Goal: Task Accomplishment & Management: Complete application form

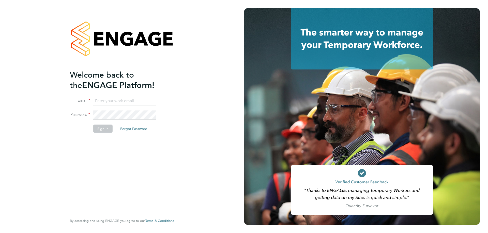
type input "rebecca.h@orbitalservices.co.uk"
click at [106, 131] on button "Sign In" at bounding box center [102, 129] width 19 height 8
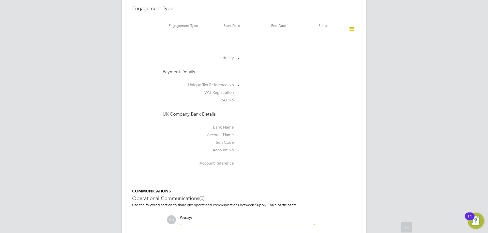
scroll to position [263, 0]
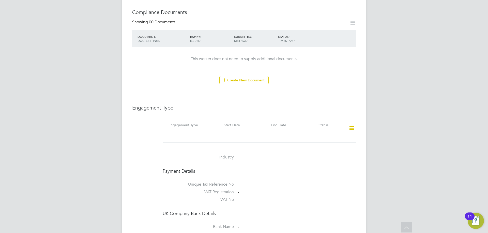
click at [353, 123] on icon at bounding box center [351, 129] width 9 height 12
click at [323, 145] on li "Add Engagement Type" at bounding box center [325, 145] width 58 height 7
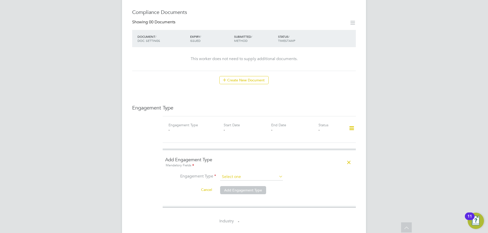
click at [245, 174] on input at bounding box center [251, 177] width 63 height 7
click at [241, 187] on li "PAYE Direct" at bounding box center [251, 186] width 63 height 7
type input "PAYE Direct"
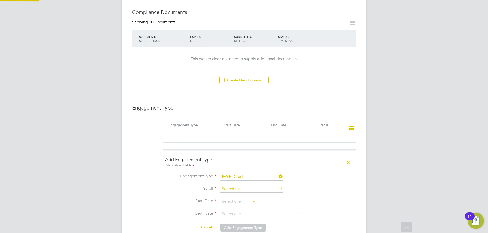
click at [246, 187] on input at bounding box center [251, 189] width 63 height 7
click at [245, 191] on li "PAYE Umbrella" at bounding box center [251, 191] width 63 height 7
type input "PAYE Umbrella"
click at [238, 198] on input at bounding box center [238, 202] width 36 height 8
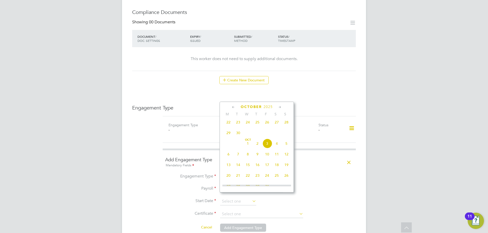
click at [248, 126] on span "24" at bounding box center [248, 123] width 10 height 10
type input "24 Sep 2025"
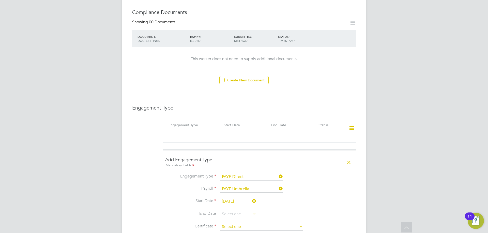
click at [255, 223] on input at bounding box center [261, 227] width 83 height 8
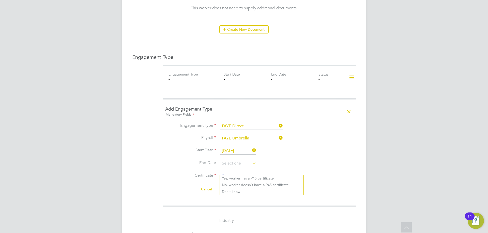
scroll to position [339, 0]
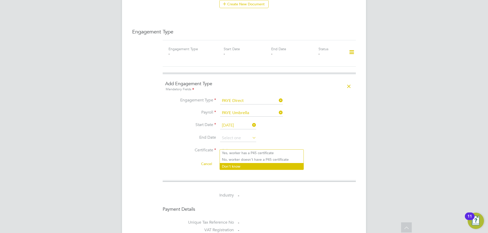
click at [238, 165] on li "Don't know" at bounding box center [262, 166] width 84 height 7
type input "Don't know"
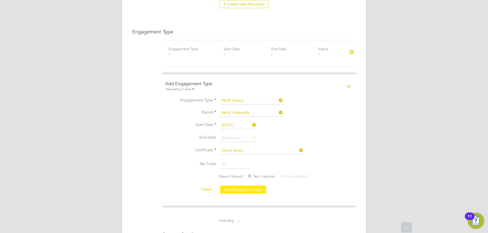
click at [242, 186] on button "Add Engagement Type" at bounding box center [243, 190] width 46 height 8
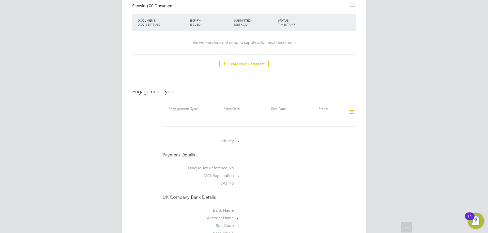
scroll to position [279, 0]
click at [351, 107] on icon at bounding box center [351, 112] width 9 height 12
click at [331, 128] on li "Add Engagement Type" at bounding box center [325, 128] width 58 height 7
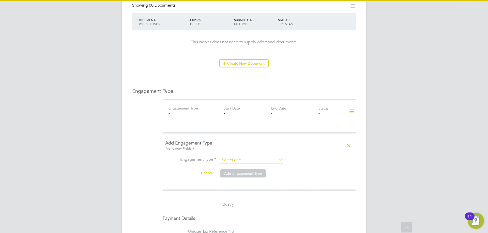
click at [254, 157] on input at bounding box center [251, 160] width 63 height 7
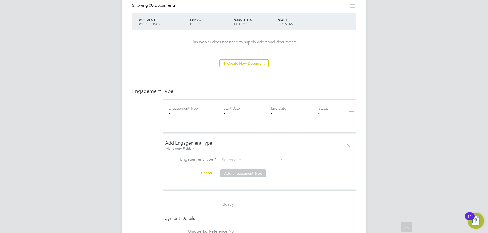
click at [237, 172] on li "PAYE Direct" at bounding box center [251, 169] width 63 height 7
type input "PAYE Direct"
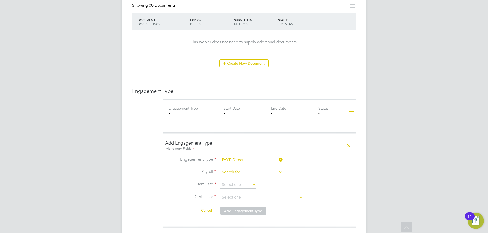
click at [243, 169] on input at bounding box center [251, 172] width 63 height 7
click at [243, 175] on li "PAYE Umbrella" at bounding box center [251, 174] width 63 height 7
type input "PAYE Umbrella"
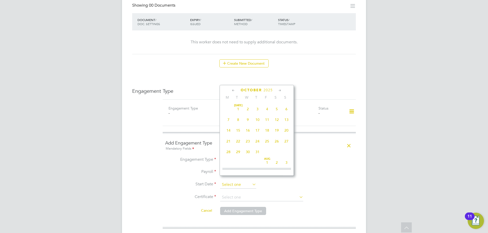
click at [244, 181] on input at bounding box center [238, 185] width 36 height 8
click at [256, 107] on span "25" at bounding box center [257, 106] width 10 height 10
type input "25 Sep 2025"
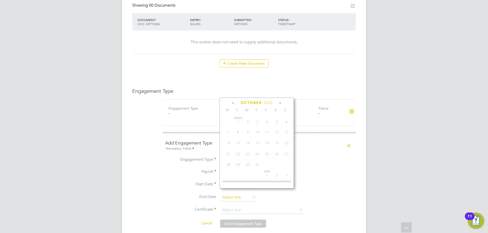
click at [238, 194] on input at bounding box center [238, 198] width 36 height 8
click at [319, 186] on li "Start Date 25 Sep 2025" at bounding box center [259, 187] width 188 height 13
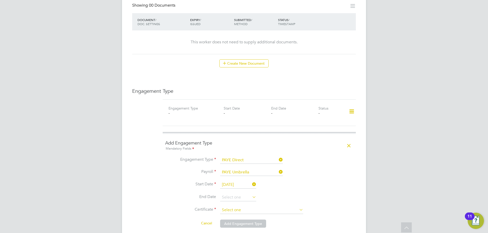
click at [252, 207] on input at bounding box center [261, 211] width 83 height 8
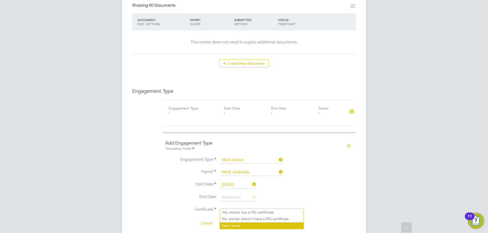
click at [237, 226] on li "Don't know" at bounding box center [262, 226] width 84 height 7
type input "Don't know"
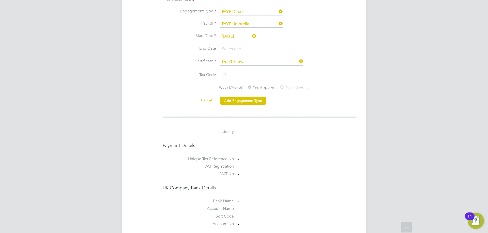
scroll to position [432, 0]
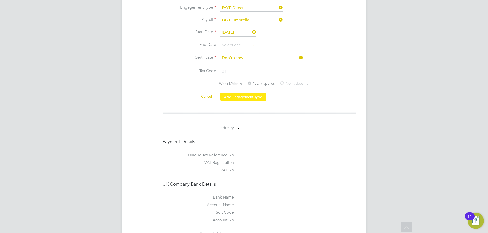
click at [235, 93] on button "Add Engagement Type" at bounding box center [243, 97] width 46 height 8
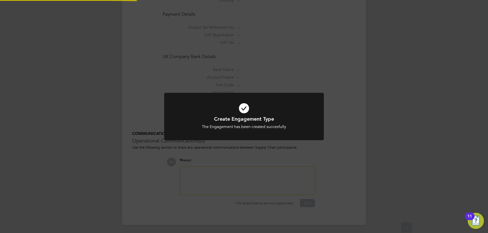
scroll to position [415, 0]
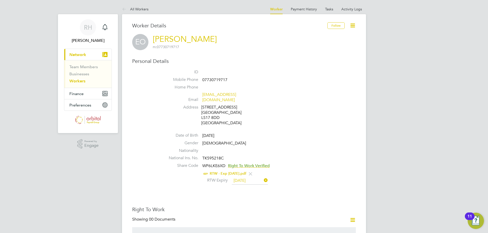
scroll to position [203, 0]
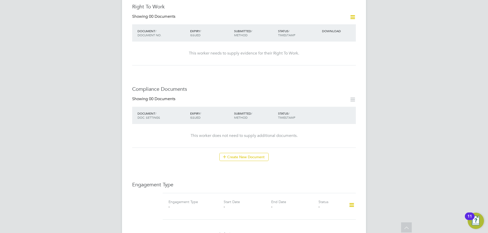
click at [350, 200] on icon at bounding box center [351, 206] width 9 height 12
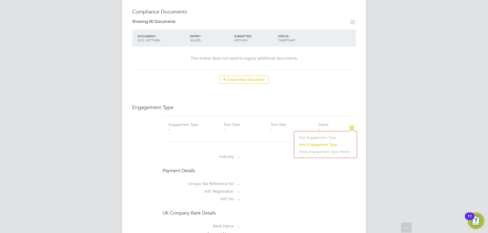
scroll to position [330, 0]
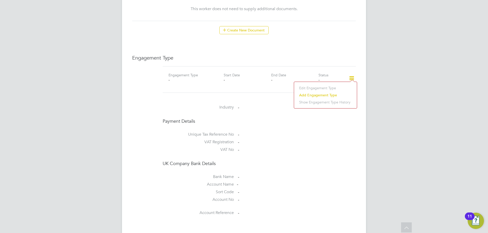
click at [309, 95] on li "Add Engagement Type" at bounding box center [325, 95] width 58 height 7
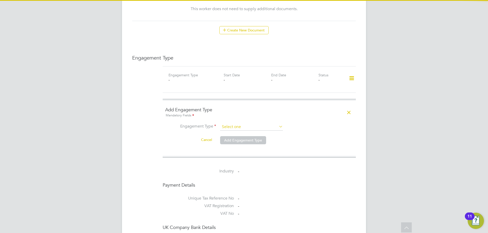
click at [239, 124] on input at bounding box center [251, 127] width 63 height 7
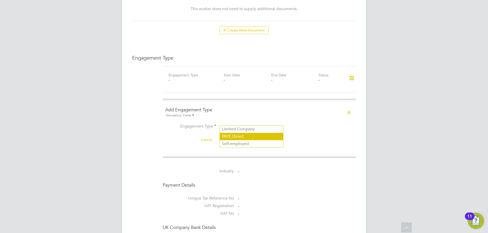
click at [237, 138] on li "PAYE Direct" at bounding box center [251, 136] width 63 height 7
type input "PAYE Direct"
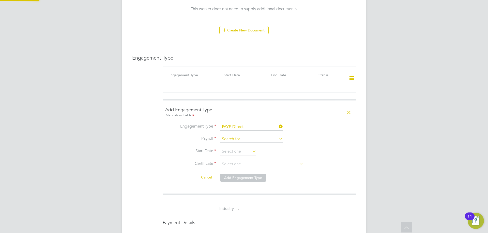
click at [234, 138] on li "Payroll" at bounding box center [259, 142] width 188 height 12
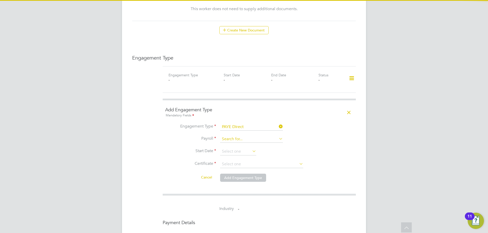
click at [237, 136] on input at bounding box center [251, 139] width 63 height 7
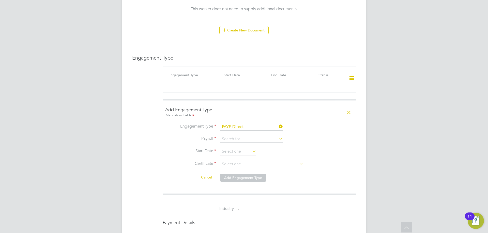
click at [241, 141] on li "PAYE Umbrella" at bounding box center [251, 141] width 63 height 7
type input "PAYE Umbrella"
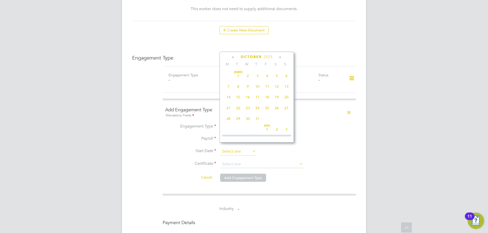
click at [240, 149] on input at bounding box center [238, 152] width 36 height 8
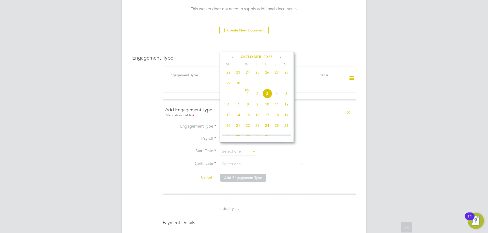
click at [246, 98] on span "[DATE]" at bounding box center [248, 94] width 10 height 10
type input "[DATE]"
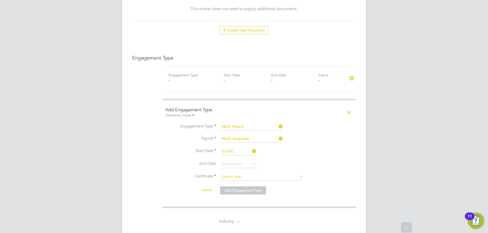
click at [238, 173] on input at bounding box center [261, 177] width 83 height 8
click at [238, 191] on li "Don't know" at bounding box center [262, 192] width 84 height 7
type input "Don't know"
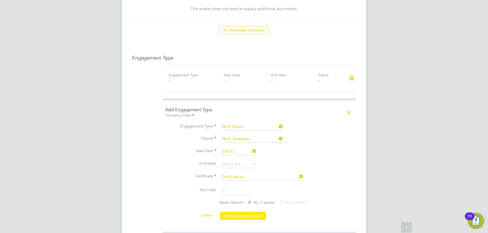
click at [244, 212] on button "Add Engagement Type" at bounding box center [243, 216] width 46 height 8
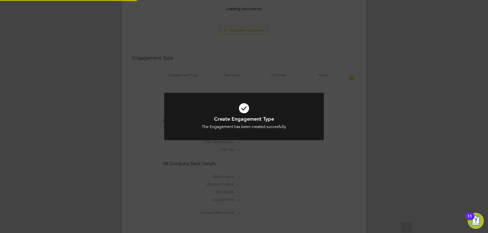
scroll to position [335, 0]
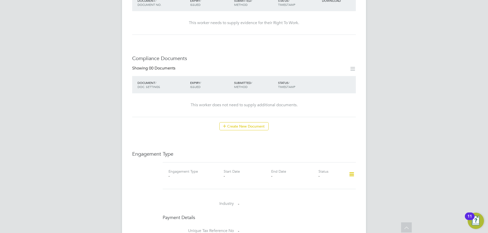
scroll to position [279, 0]
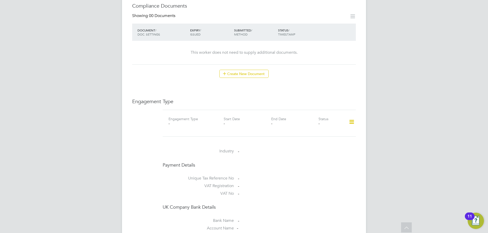
click at [352, 116] on icon at bounding box center [351, 122] width 9 height 12
click at [305, 128] on li "Add Engagement Type" at bounding box center [325, 128] width 58 height 7
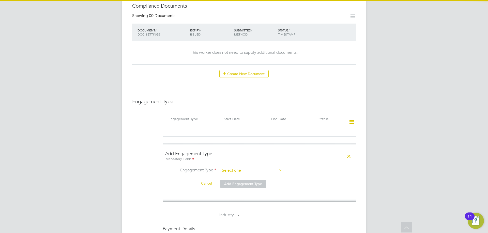
click at [235, 167] on input at bounding box center [251, 170] width 63 height 7
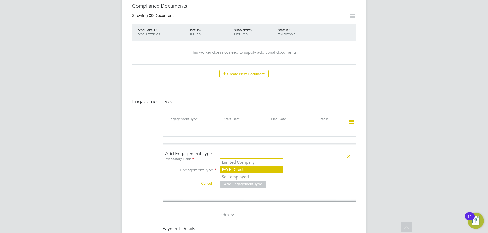
click at [238, 170] on li "PAYE Direct" at bounding box center [251, 169] width 63 height 7
type input "PAYE Direct"
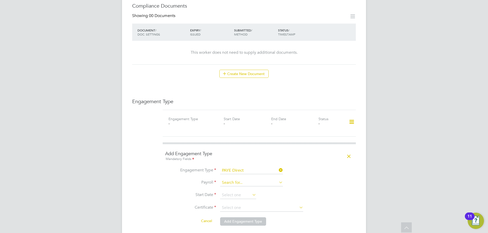
click at [246, 180] on input at bounding box center [251, 183] width 63 height 7
click at [244, 175] on li "PAYE Umbrella" at bounding box center [251, 174] width 63 height 7
type input "PAYE Umbrella"
click at [233, 192] on input at bounding box center [238, 196] width 36 height 8
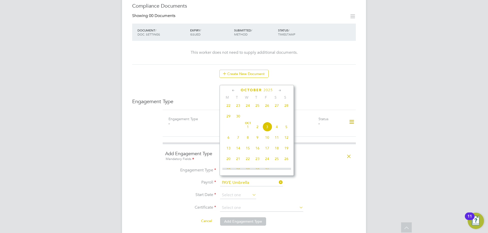
click at [248, 130] on span "[DATE]" at bounding box center [248, 127] width 10 height 10
type input "[DATE]"
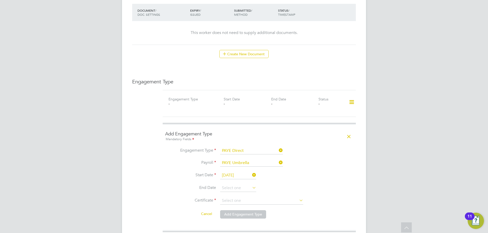
scroll to position [355, 0]
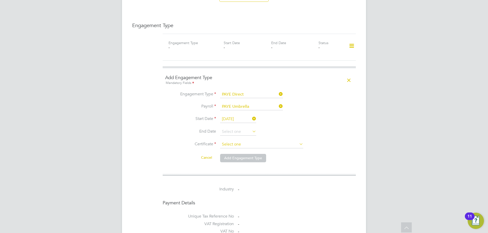
click at [233, 141] on input at bounding box center [261, 145] width 83 height 8
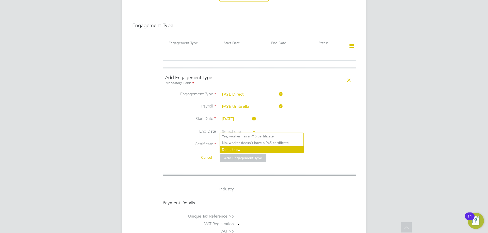
click at [231, 149] on li "Don't know" at bounding box center [262, 150] width 84 height 7
type input "Don't know"
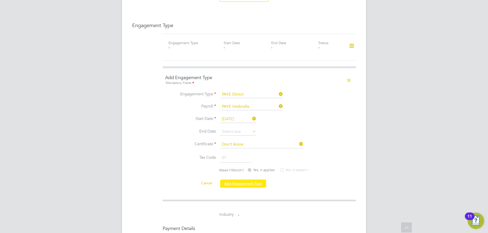
click at [231, 180] on button "Add Engagement Type" at bounding box center [243, 184] width 46 height 8
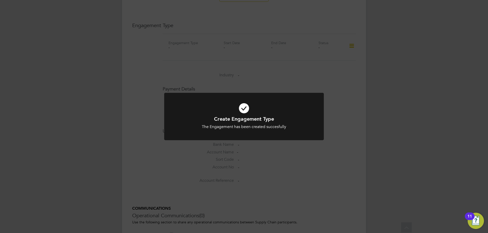
drag, startPoint x: 367, startPoint y: 82, endPoint x: 356, endPoint y: 106, distance: 26.4
click at [367, 81] on div "Create Engagement Type The Engagement has been created succesfully Cancel Okay" at bounding box center [244, 116] width 488 height 233
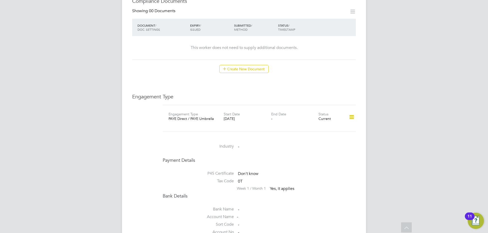
scroll to position [279, 0]
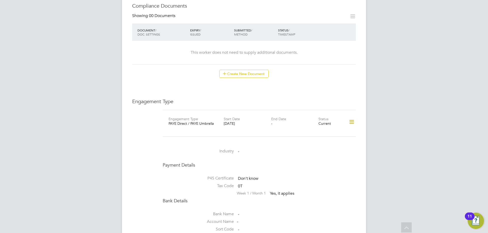
click at [351, 116] on icon at bounding box center [351, 122] width 9 height 12
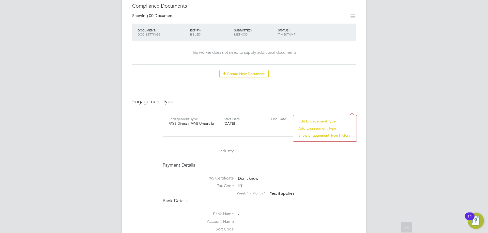
click at [312, 128] on li "Add Engagement Type" at bounding box center [325, 128] width 58 height 7
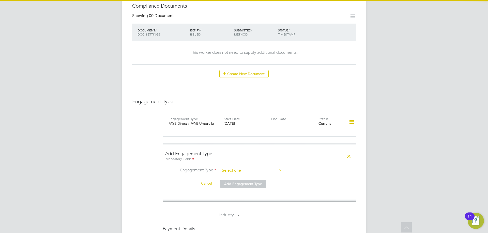
click at [237, 167] on input at bounding box center [251, 170] width 63 height 7
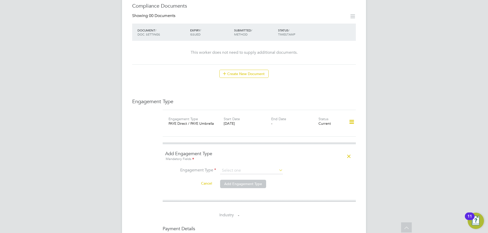
click at [237, 172] on li "PAYE Direct" at bounding box center [251, 169] width 63 height 7
type input "PAYE Direct"
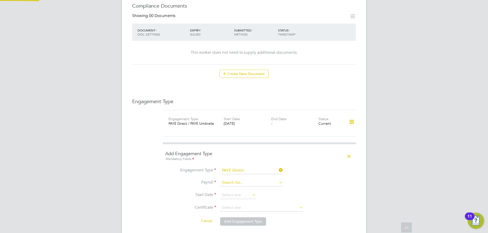
click at [236, 180] on input at bounding box center [251, 183] width 63 height 7
click at [240, 172] on li "PAYE Umbrella" at bounding box center [251, 174] width 63 height 7
type input "PAYE Umbrella"
click at [236, 192] on input at bounding box center [238, 196] width 36 height 8
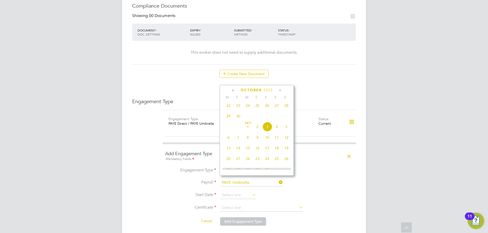
click at [248, 131] on span "[DATE]" at bounding box center [248, 127] width 10 height 10
type input "[DATE]"
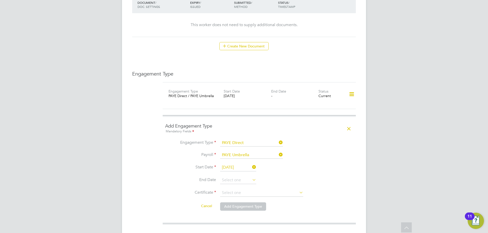
scroll to position [355, 0]
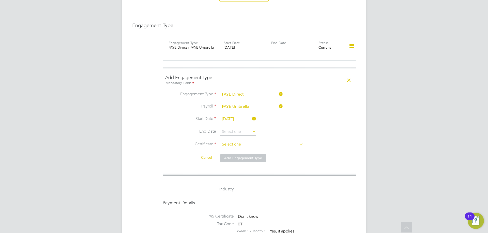
click at [236, 141] on input at bounding box center [261, 145] width 83 height 8
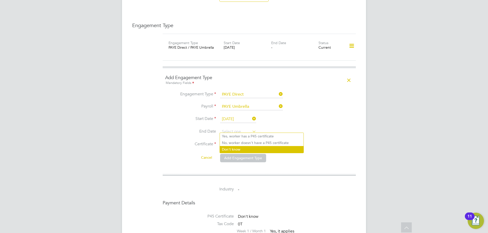
click at [227, 148] on li "Don't know" at bounding box center [262, 149] width 84 height 7
type input "Don't know"
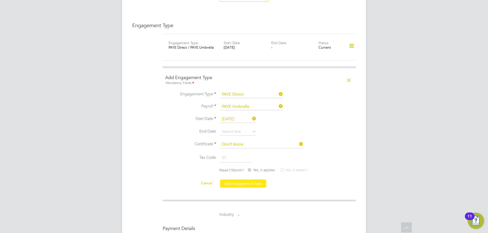
click at [246, 180] on button "Add Engagement Type" at bounding box center [243, 184] width 46 height 8
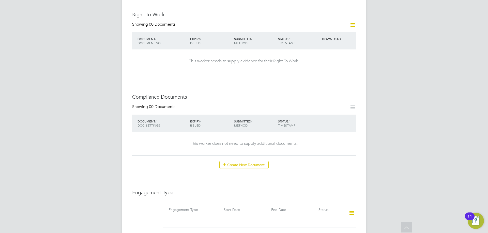
scroll to position [305, 0]
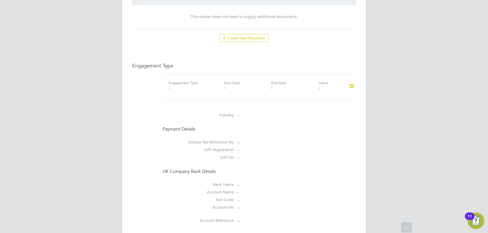
click at [349, 80] on icon at bounding box center [351, 86] width 9 height 12
click at [306, 99] on li "Add Engagement Type" at bounding box center [325, 97] width 58 height 7
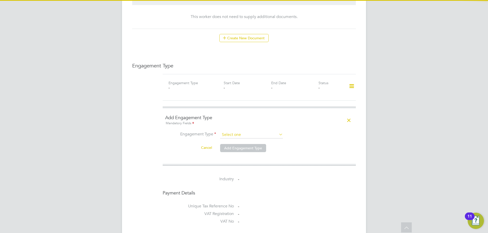
click at [256, 132] on input at bounding box center [251, 135] width 63 height 7
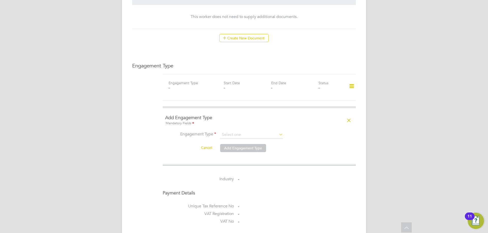
click at [237, 138] on li "PAYE Direct" at bounding box center [251, 139] width 63 height 7
type input "PAYE Direct"
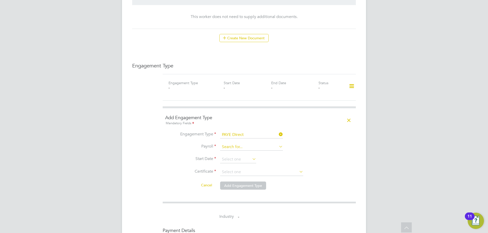
click at [252, 144] on input at bounding box center [251, 147] width 63 height 7
click at [248, 144] on li "PAYE Umbrella" at bounding box center [251, 143] width 63 height 7
type input "PAYE Umbrella"
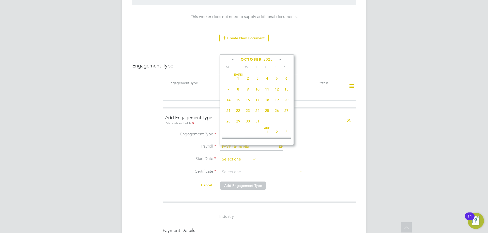
click at [232, 156] on input at bounding box center [238, 160] width 36 height 8
click at [247, 101] on span "[DATE]" at bounding box center [248, 96] width 10 height 10
type input "[DATE]"
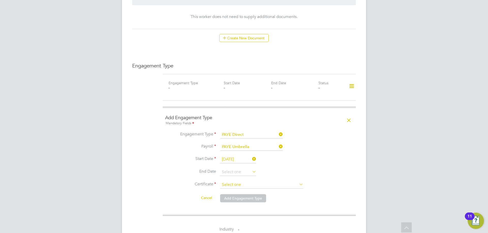
click at [243, 181] on input at bounding box center [261, 185] width 83 height 8
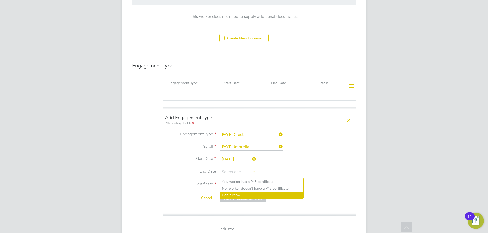
click at [235, 196] on li "Don't know" at bounding box center [262, 195] width 84 height 7
type input "Don't know"
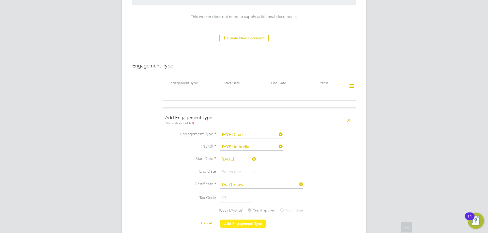
click at [233, 220] on button "Add Engagement Type" at bounding box center [243, 224] width 46 height 8
